Goal: Find specific fact: Find specific fact

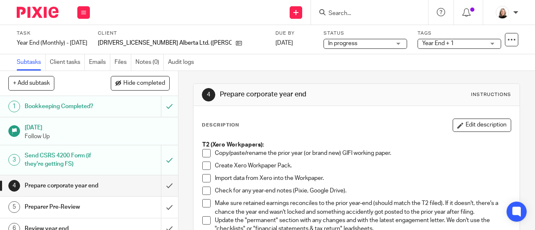
click at [356, 12] on input "Search" at bounding box center [365, 14] width 75 height 8
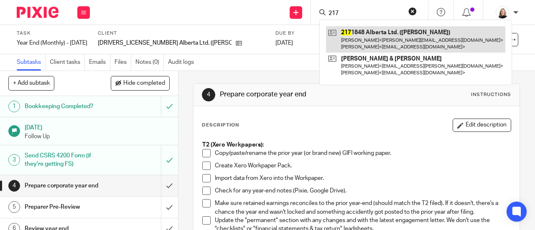
type input "217"
click at [365, 30] on link at bounding box center [415, 39] width 179 height 26
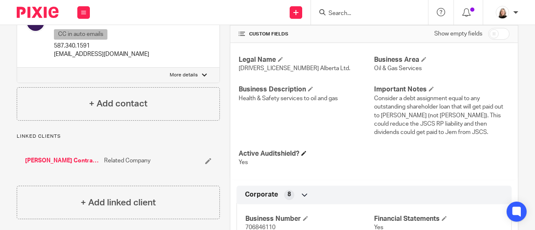
scroll to position [292, 0]
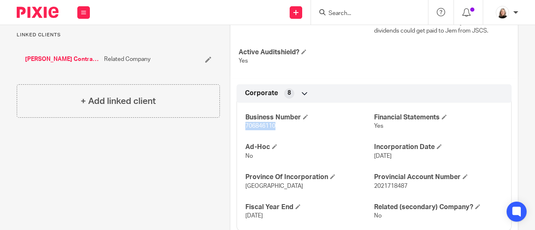
drag, startPoint x: 241, startPoint y: 125, endPoint x: 277, endPoint y: 130, distance: 36.2
click at [277, 130] on div "Business Number 706846110 Financial Statements Yes Ad-Hoc No Incorporation Date…" at bounding box center [373, 164] width 275 height 135
copy span "706846110"
